Goal: Transaction & Acquisition: Purchase product/service

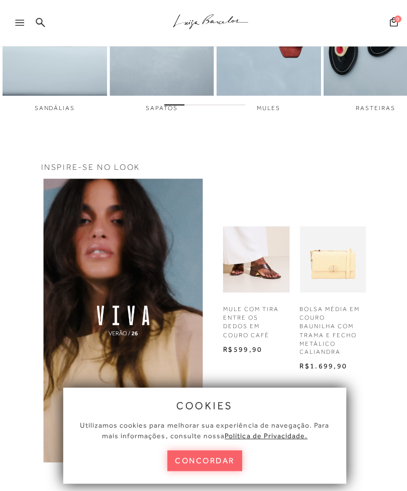
scroll to position [366, 0]
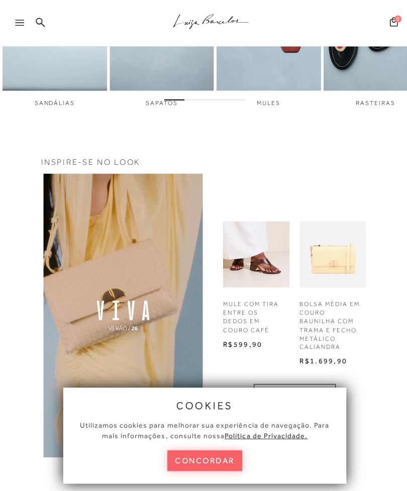
click at [194, 469] on button "concordar" at bounding box center [204, 458] width 74 height 21
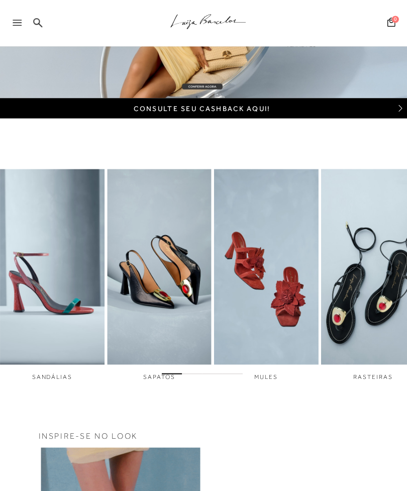
scroll to position [92, 0]
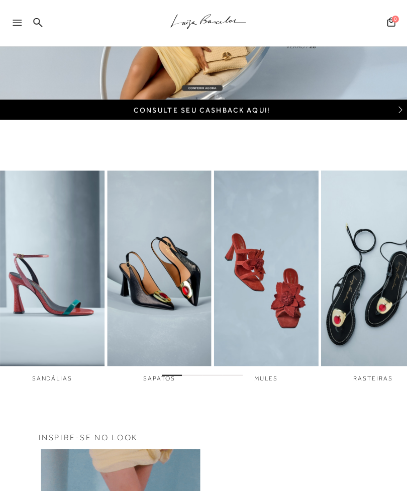
click at [171, 337] on img "2 / 6" at bounding box center [161, 267] width 104 height 195
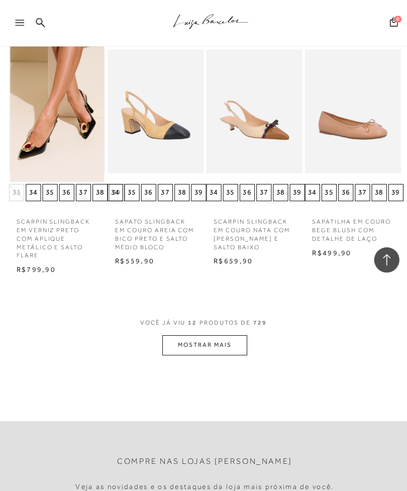
scroll to position [558, 0]
click at [211, 341] on button "MOSTRAR MAIS" at bounding box center [203, 343] width 85 height 20
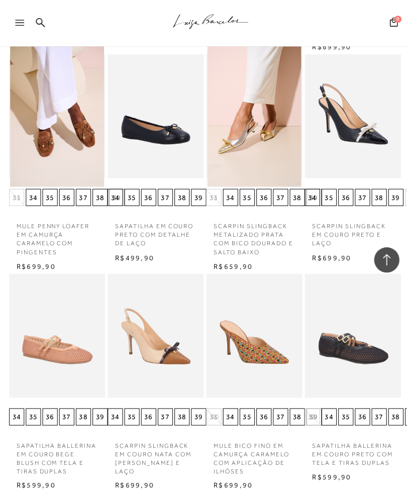
scroll to position [1008, 0]
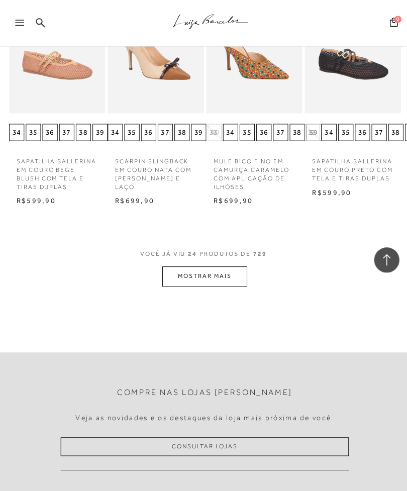
click at [233, 265] on button "MOSTRAR MAIS" at bounding box center [203, 275] width 85 height 20
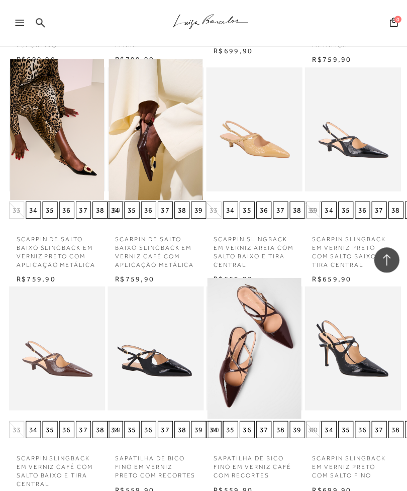
scroll to position [1658, 0]
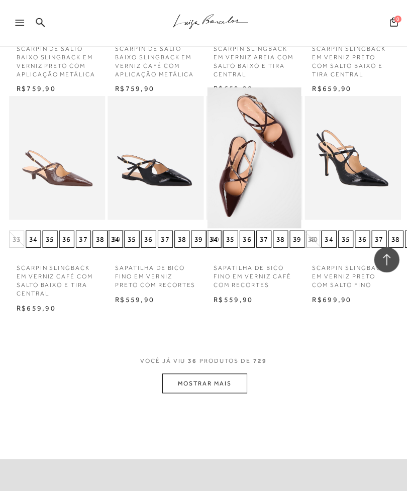
click at [217, 372] on button "MOSTRAR MAIS" at bounding box center [203, 382] width 85 height 20
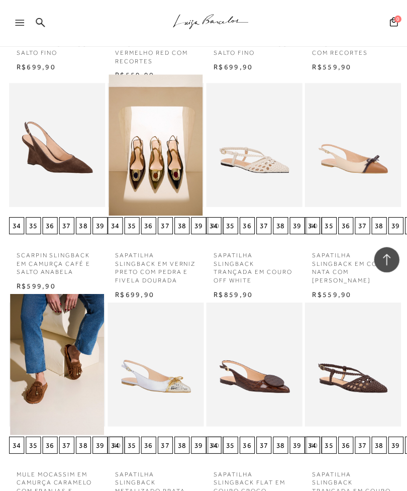
scroll to position [2297, 0]
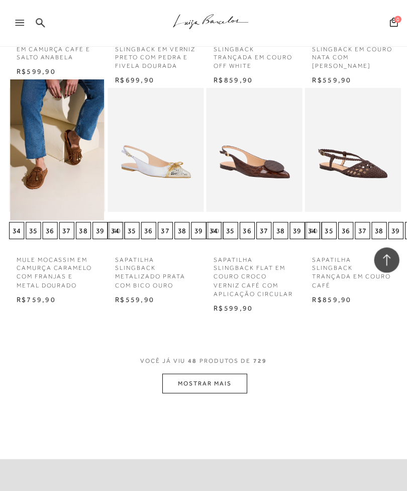
click at [205, 372] on button "MOSTRAR MAIS" at bounding box center [203, 382] width 85 height 20
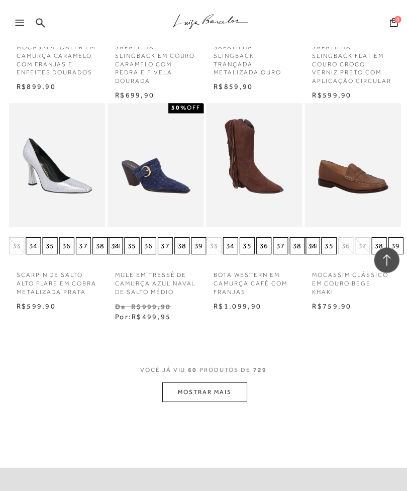
click at [229, 380] on button "MOSTRAR MAIS" at bounding box center [203, 390] width 85 height 20
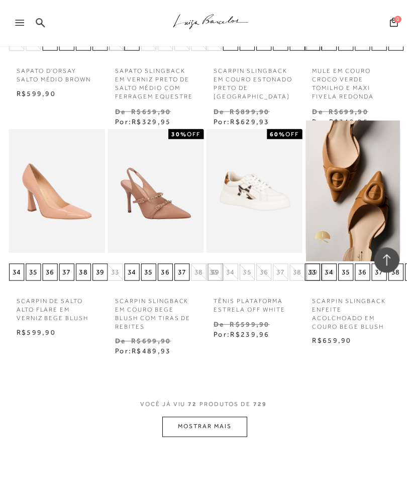
scroll to position [3818, 0]
click at [216, 415] on button "MOSTRAR MAIS" at bounding box center [203, 425] width 85 height 20
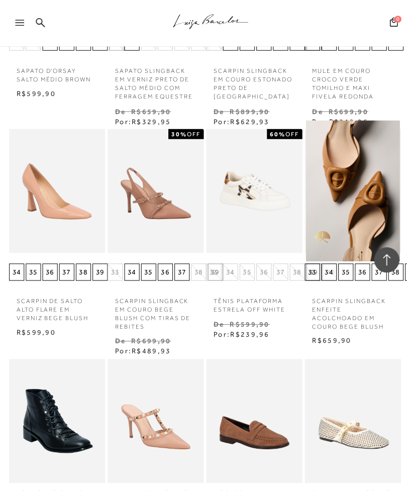
click at [245, 392] on img at bounding box center [253, 419] width 94 height 140
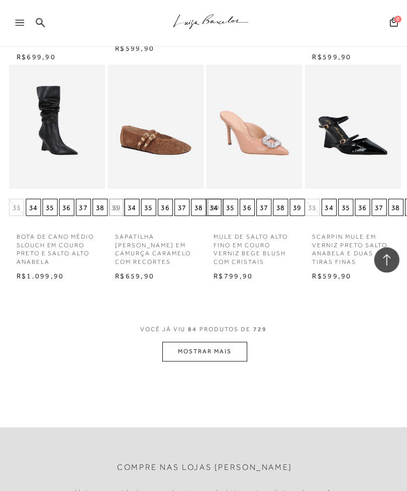
scroll to position [4538, 0]
click at [217, 322] on span "VOCÊ JÁ VIU 84 PRODUTOS DE 729" at bounding box center [203, 331] width 129 height 18
click at [230, 341] on button "MOSTRAR MAIS" at bounding box center [203, 351] width 85 height 20
click at [220, 341] on button "MOSTRAR MAIS" at bounding box center [203, 351] width 85 height 20
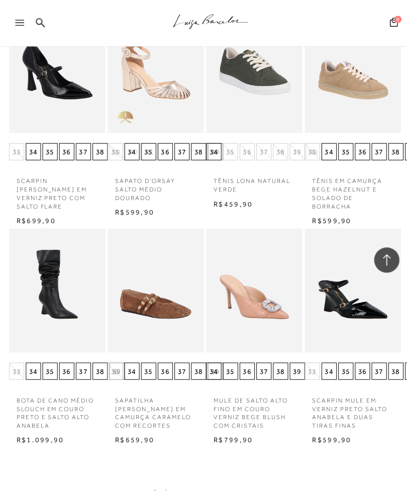
scroll to position [4375, 0]
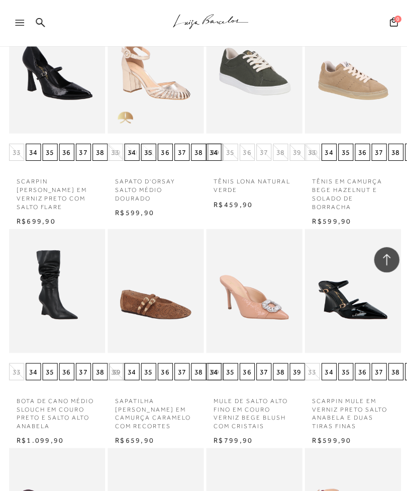
click at [73, 299] on img at bounding box center [57, 289] width 94 height 140
click at [76, 270] on img at bounding box center [57, 289] width 94 height 140
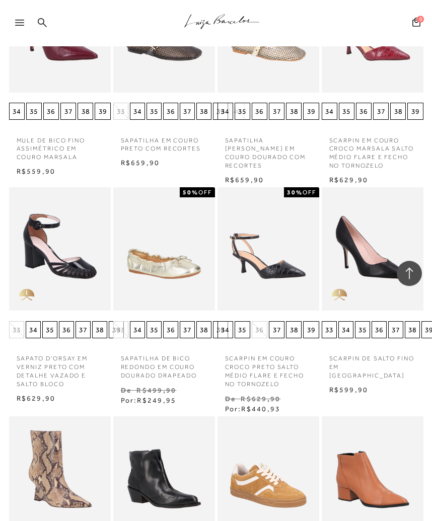
scroll to position [4798, 0]
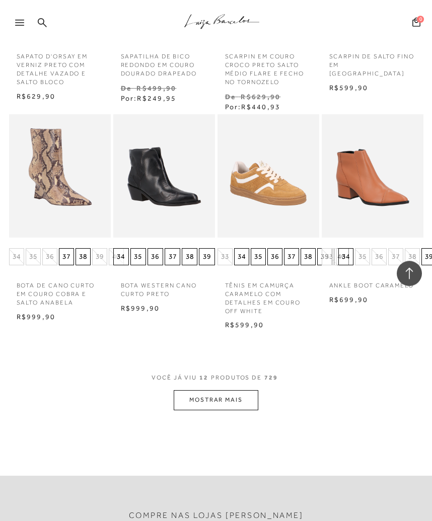
click at [189, 409] on button "MOSTRAR MAIS" at bounding box center [216, 400] width 85 height 20
click at [188, 409] on button "MOSTRAR MAIS" at bounding box center [216, 400] width 85 height 20
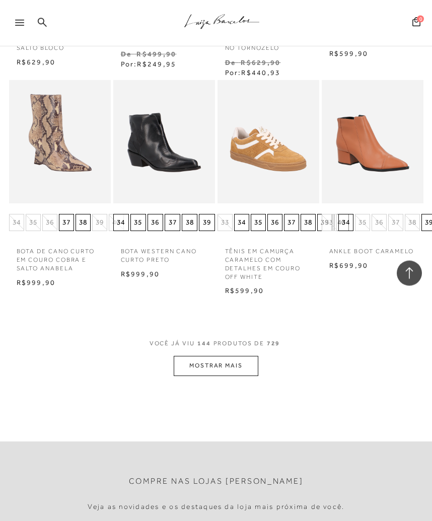
click at [233, 375] on button "MOSTRAR MAIS" at bounding box center [216, 366] width 85 height 20
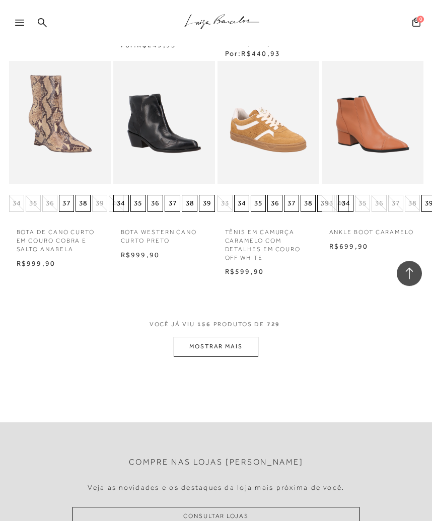
click at [237, 356] on button "MOSTRAR MAIS" at bounding box center [216, 347] width 85 height 20
click at [218, 356] on button "MOSTRAR MAIS" at bounding box center [216, 347] width 85 height 20
click at [226, 353] on div "Loading..." at bounding box center [216, 260] width 432 height 521
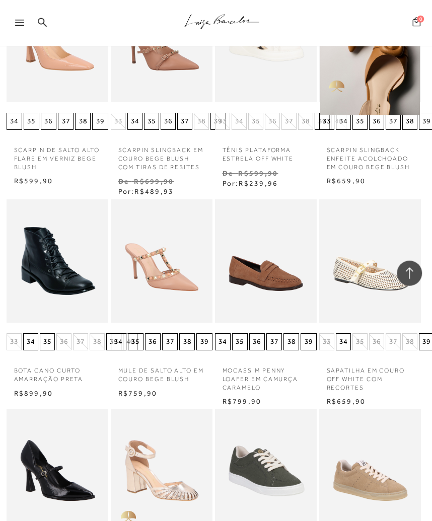
scroll to position [3675, 0]
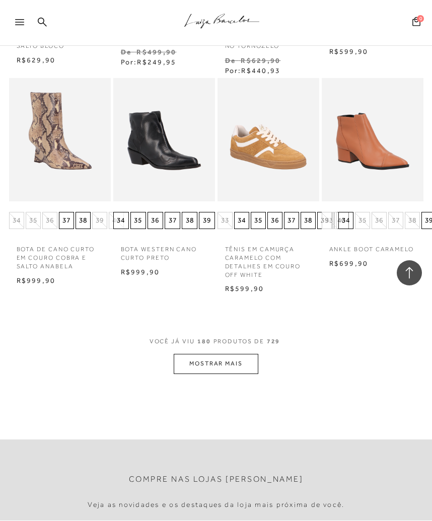
click at [229, 367] on button "MOSTRAR MAIS" at bounding box center [216, 364] width 85 height 20
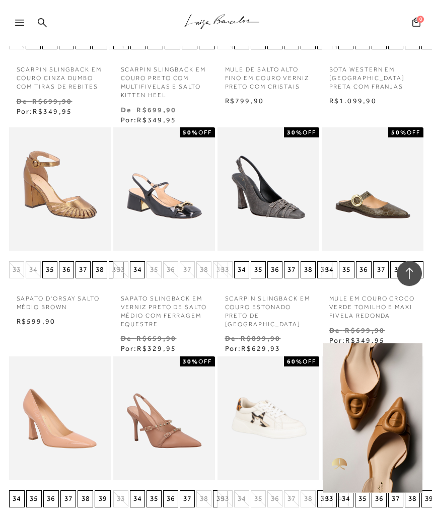
click at [21, 24] on icon at bounding box center [19, 23] width 9 height 6
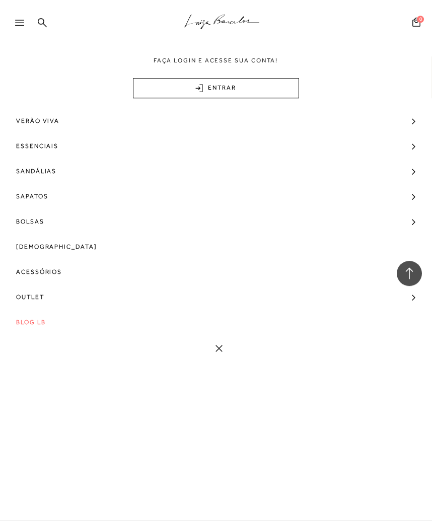
scroll to position [3550, 0]
click at [32, 216] on span "Bolsas" at bounding box center [30, 221] width 28 height 25
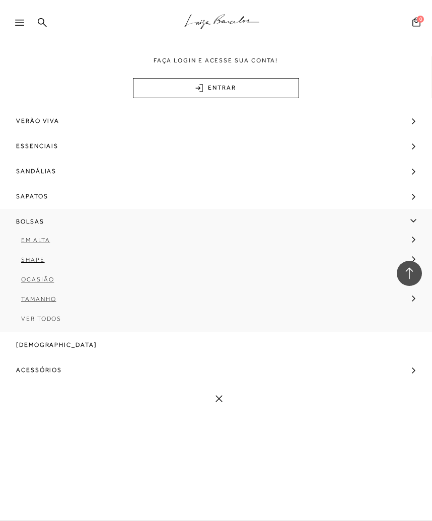
click at [35, 318] on span "Ver Todos" at bounding box center [41, 318] width 40 height 7
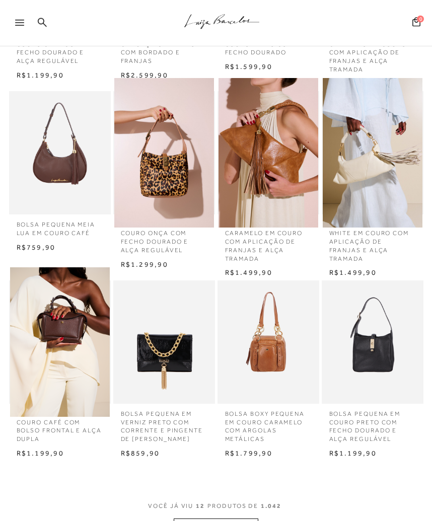
scroll to position [263, 0]
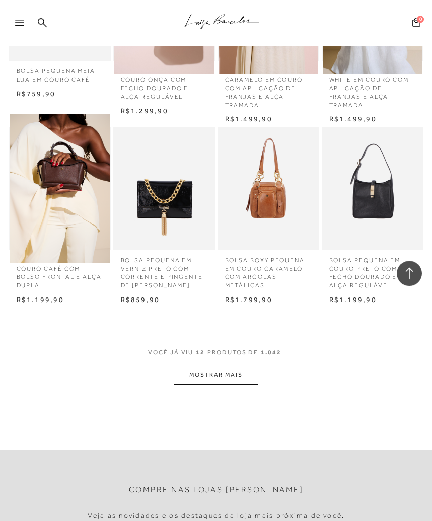
click at [182, 372] on button "MOSTRAR MAIS" at bounding box center [216, 375] width 85 height 20
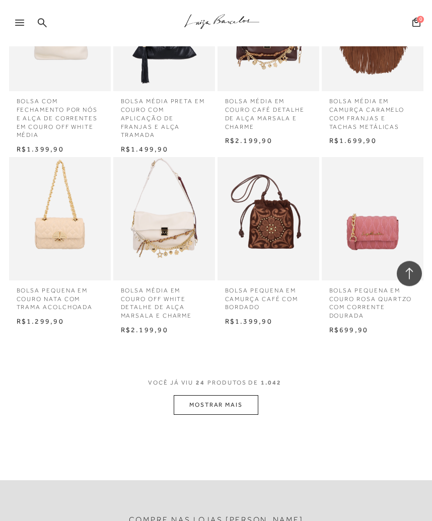
scroll to position [944, 0]
click at [220, 406] on button "MOSTRAR MAIS" at bounding box center [216, 405] width 85 height 20
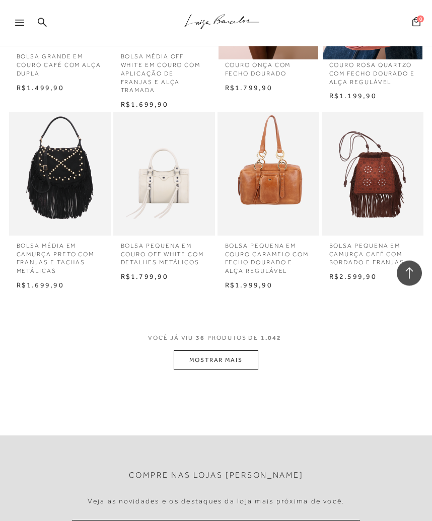
scroll to position [1547, 0]
click at [214, 354] on button "MOSTRAR MAIS" at bounding box center [216, 360] width 85 height 20
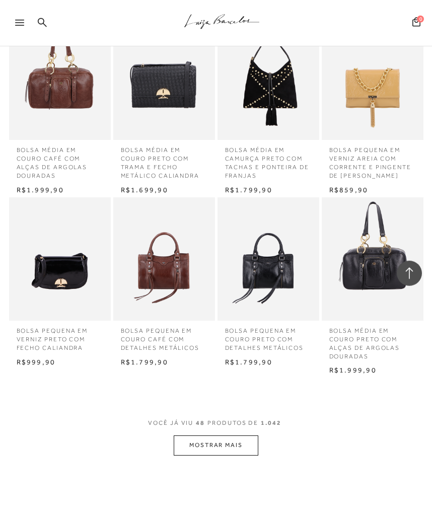
scroll to position [2004, 0]
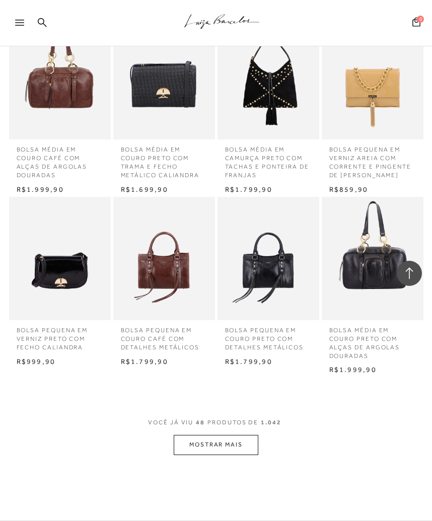
click at [228, 443] on button "MOSTRAR MAIS" at bounding box center [216, 445] width 85 height 20
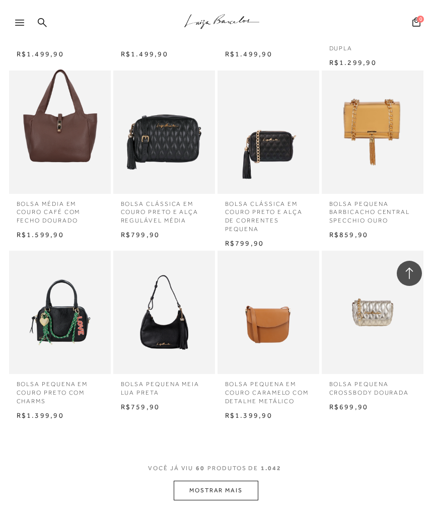
scroll to position [2491, 0]
click at [219, 490] on button "MOSTRAR MAIS" at bounding box center [216, 490] width 85 height 20
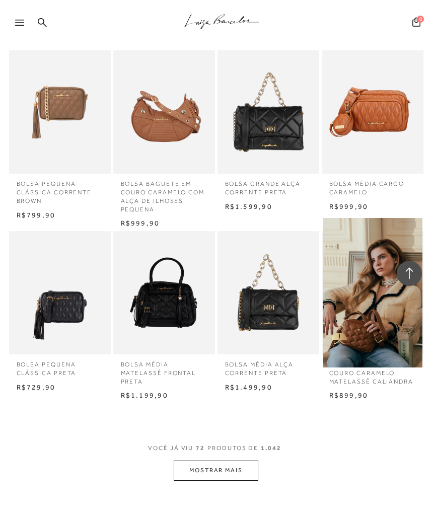
scroll to position [3044, 0]
click at [218, 472] on button "MOSTRAR MAIS" at bounding box center [216, 470] width 85 height 20
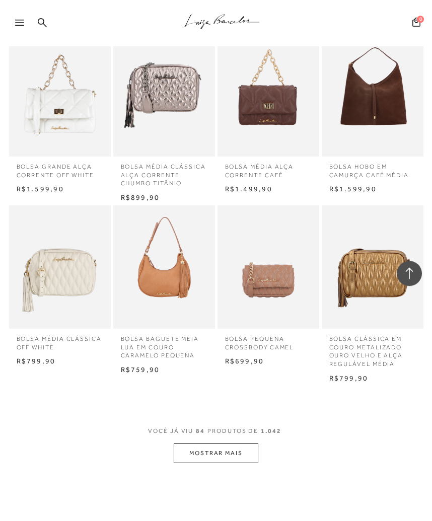
scroll to position [3638, 0]
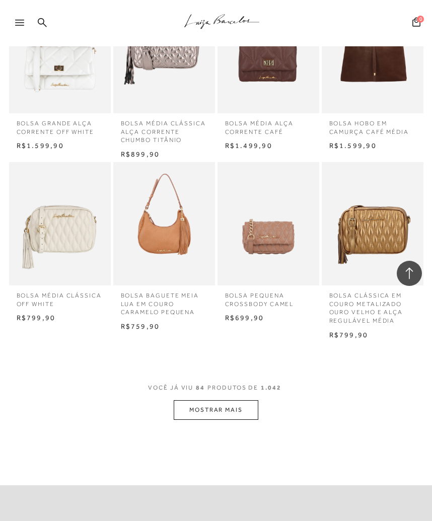
click at [217, 419] on button "MOSTRAR MAIS" at bounding box center [216, 410] width 85 height 20
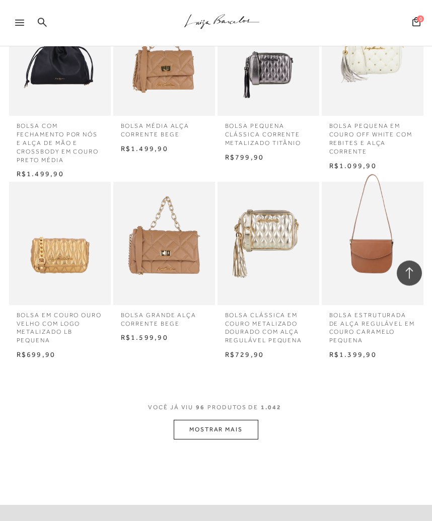
scroll to position [4227, 0]
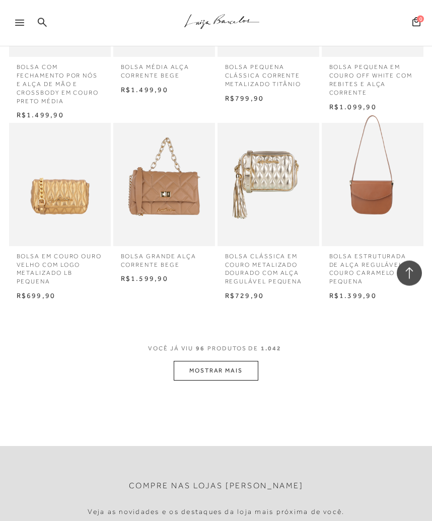
click at [227, 369] on button "MOSTRAR MAIS" at bounding box center [216, 371] width 85 height 20
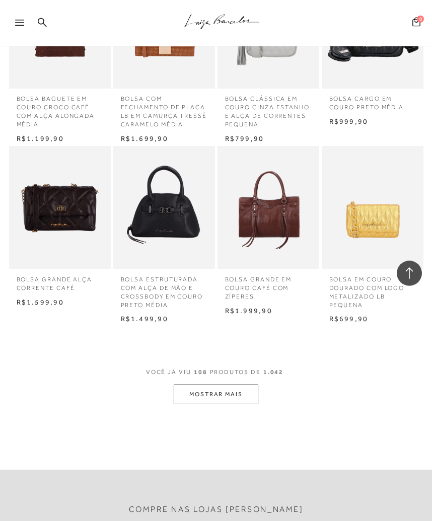
scroll to position [4745, 0]
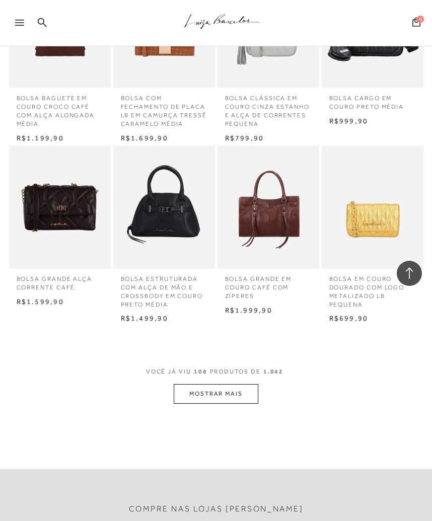
click at [217, 400] on button "MOSTRAR MAIS" at bounding box center [216, 394] width 85 height 20
